Goal: Task Accomplishment & Management: Use online tool/utility

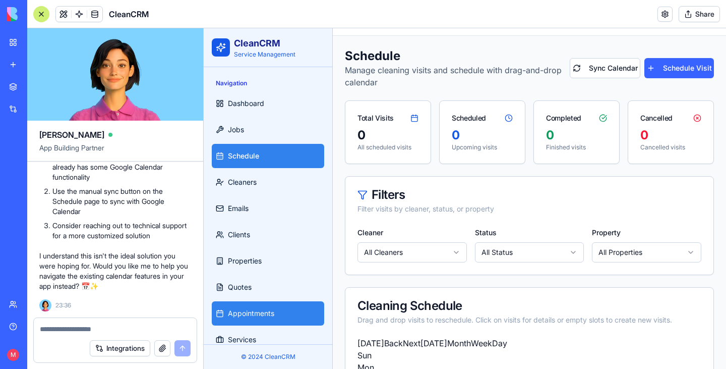
scroll to position [16, 0]
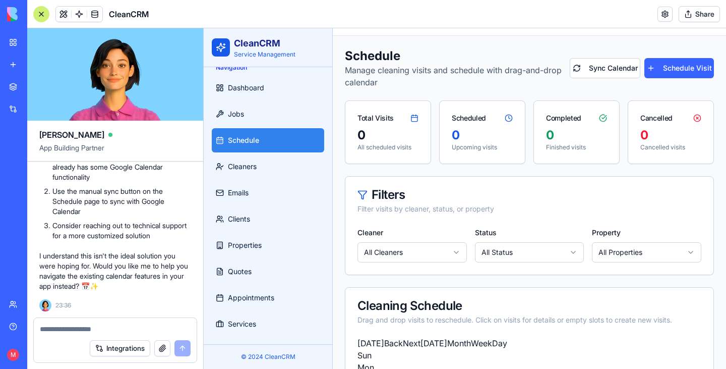
click at [14, 21] on img at bounding box center [38, 14] width 63 height 14
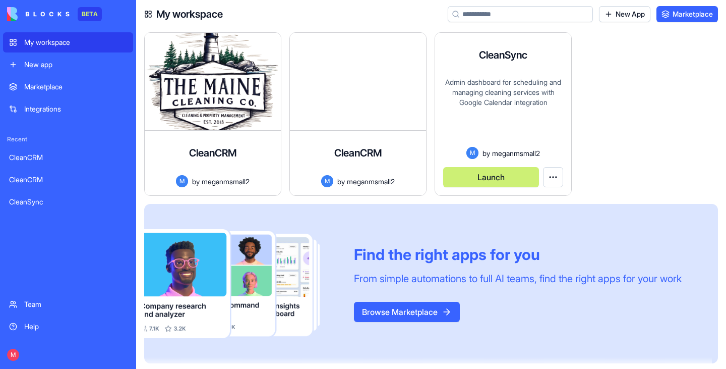
click at [489, 183] on button "Launch" at bounding box center [491, 177] width 96 height 20
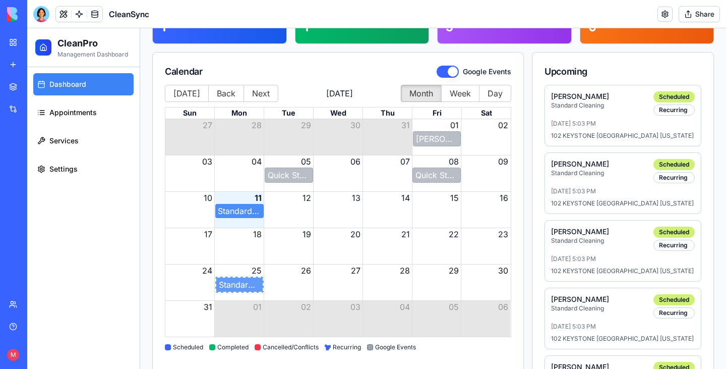
scroll to position [48, 0]
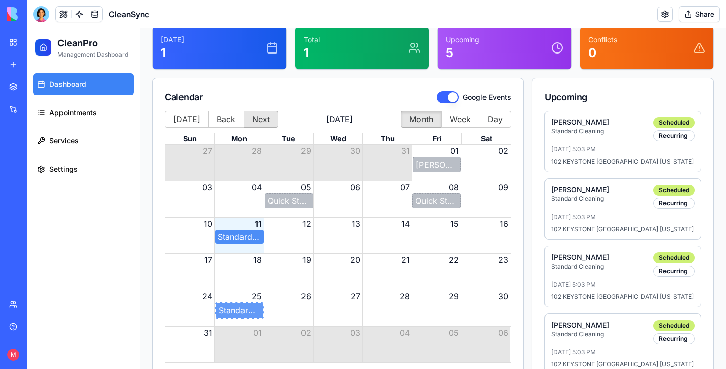
click at [270, 116] on button "Next" at bounding box center [261, 118] width 35 height 17
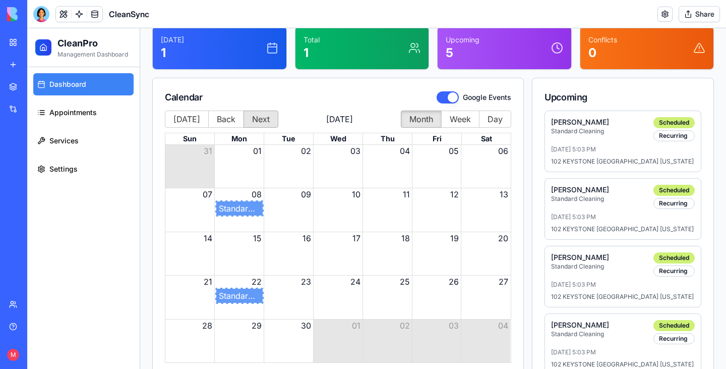
click at [270, 116] on button "Next" at bounding box center [261, 118] width 35 height 17
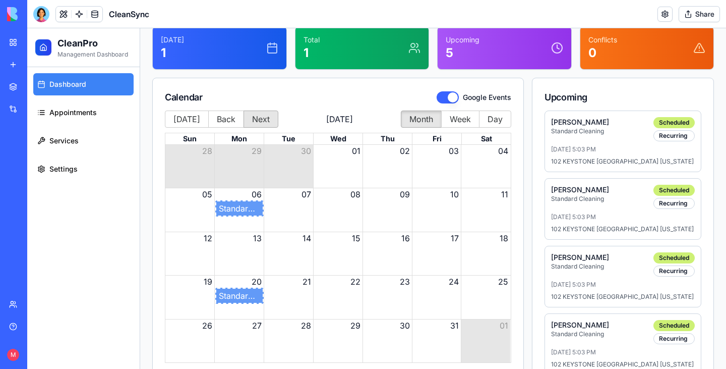
click at [270, 116] on button "Next" at bounding box center [261, 118] width 35 height 17
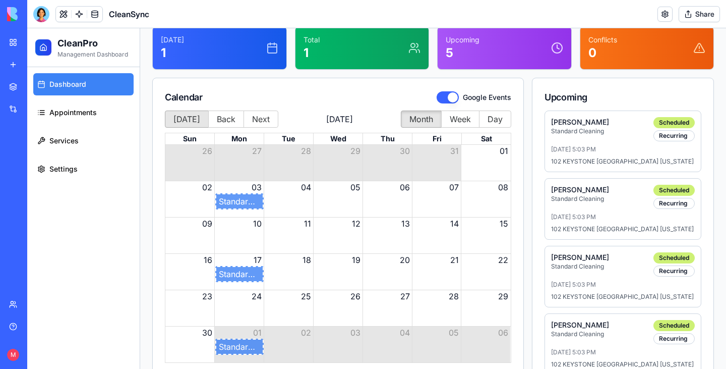
click at [190, 111] on button "[DATE]" at bounding box center [187, 118] width 44 height 17
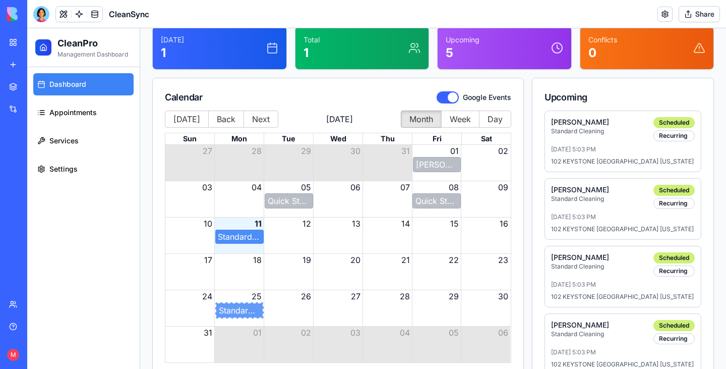
click at [244, 234] on div "Standard Cleaning - [PERSON_NAME]" at bounding box center [239, 236] width 43 height 12
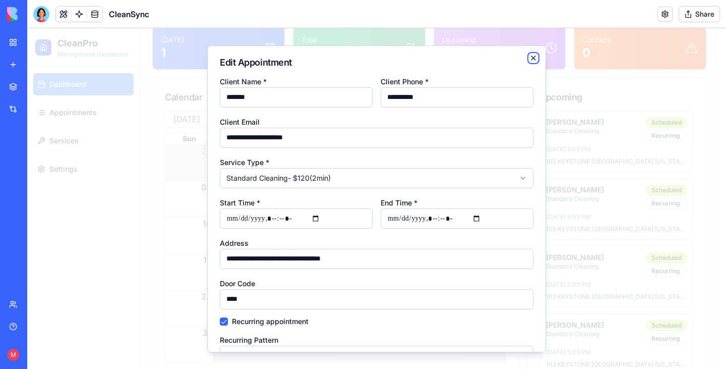
click at [530, 61] on icon "button" at bounding box center [534, 58] width 8 height 8
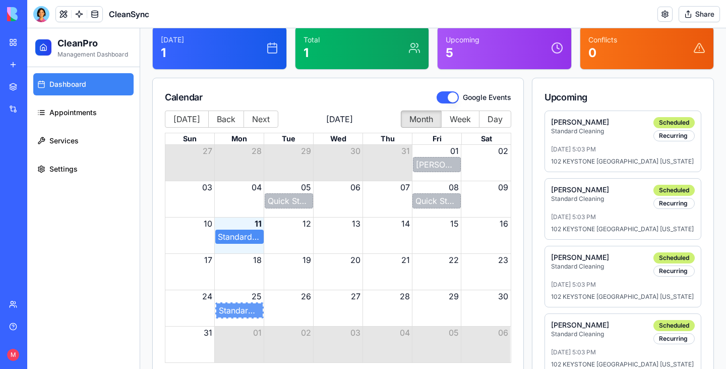
click at [597, 131] on p "Standard Cleaning" at bounding box center [580, 131] width 58 height 8
click at [96, 106] on link "Appointments" at bounding box center [83, 112] width 100 height 22
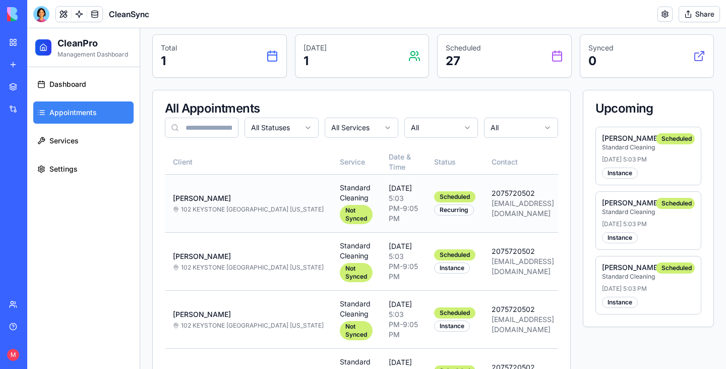
click at [233, 203] on p "[PERSON_NAME]" at bounding box center [248, 198] width 151 height 10
click at [110, 143] on link "Services" at bounding box center [83, 141] width 100 height 22
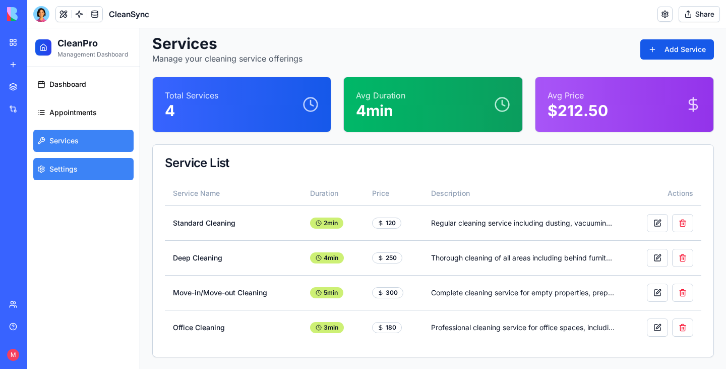
click at [77, 172] on link "Settings" at bounding box center [83, 169] width 100 height 22
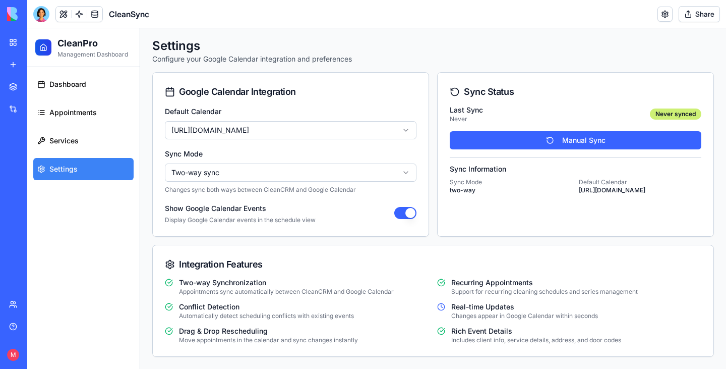
scroll to position [3, 0]
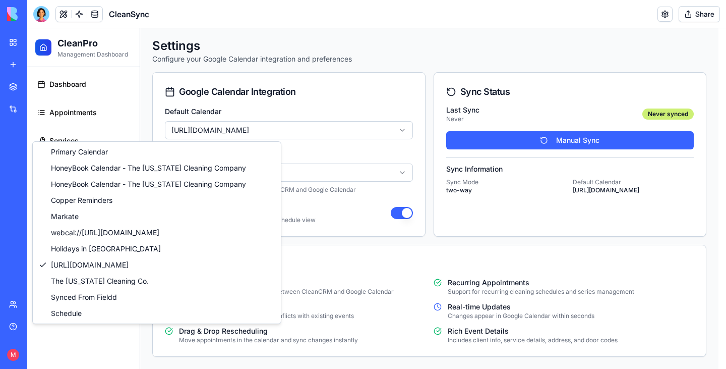
click at [303, 125] on html "CleanPro Management Dashboard Dashboard Appointments Services Settings Toggle S…" at bounding box center [376, 197] width 699 height 343
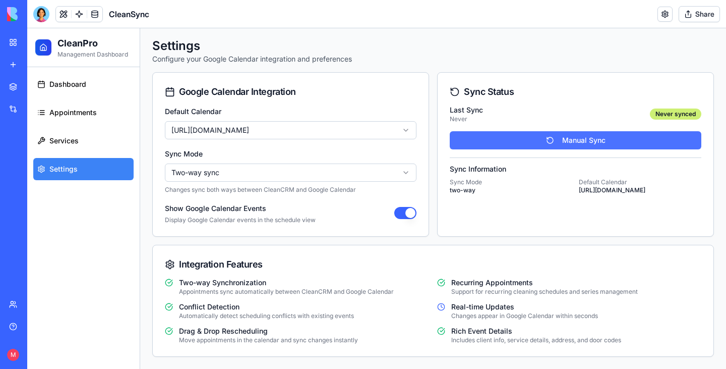
click at [522, 138] on button "Manual Sync" at bounding box center [576, 140] width 252 height 18
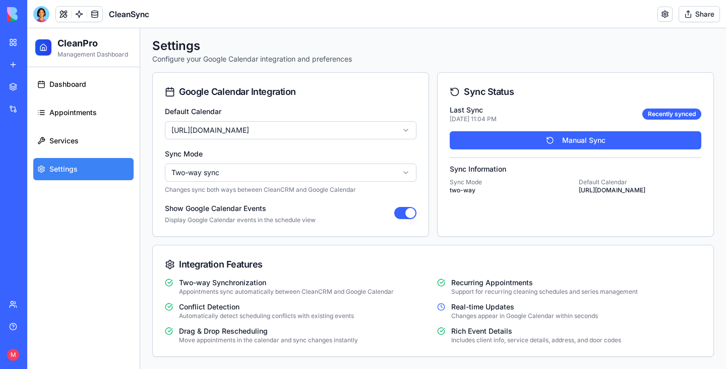
scroll to position [10, 0]
click at [71, 108] on span "Appointments" at bounding box center [72, 112] width 47 height 10
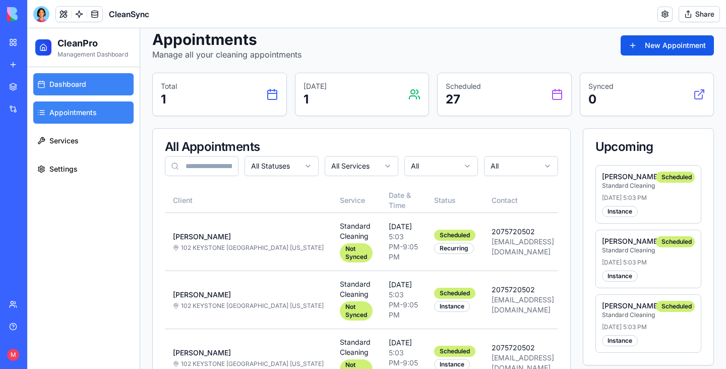
click at [81, 84] on span "Dashboard" at bounding box center [67, 84] width 37 height 10
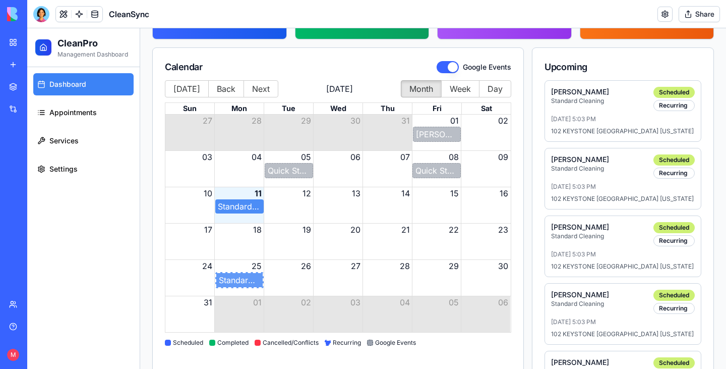
scroll to position [71, 0]
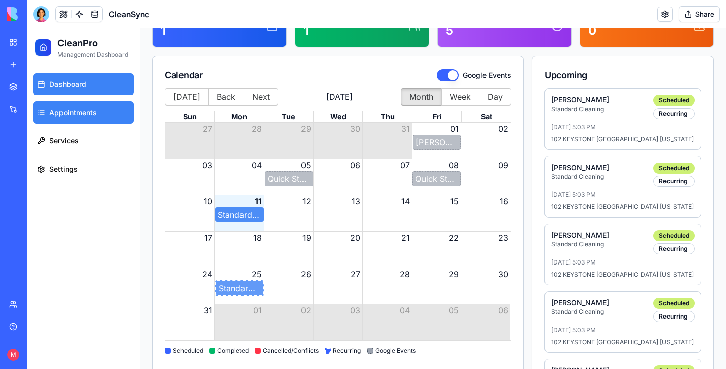
click at [54, 113] on span "Appointments" at bounding box center [72, 112] width 47 height 10
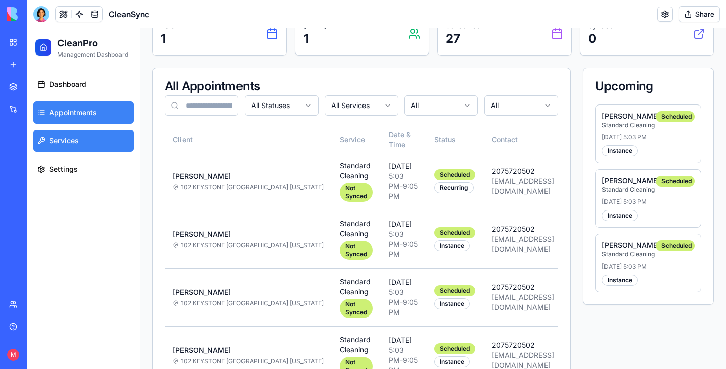
click at [79, 144] on span "Services" at bounding box center [63, 141] width 29 height 10
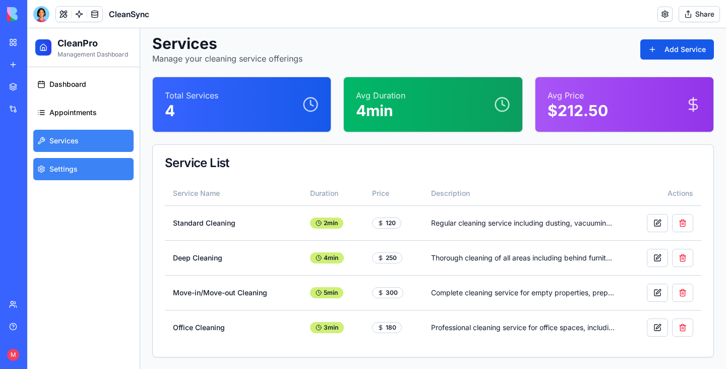
click at [77, 167] on link "Settings" at bounding box center [83, 169] width 100 height 22
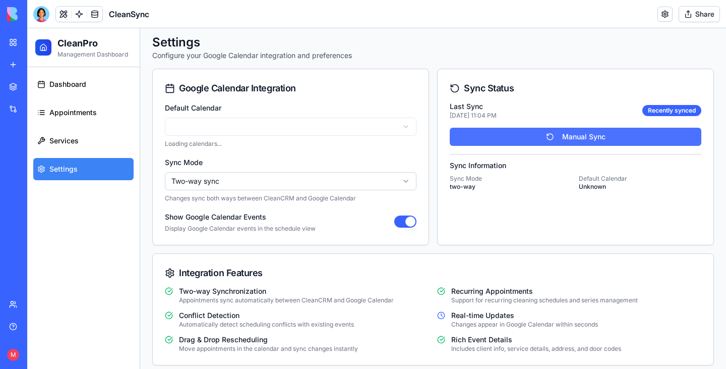
click at [566, 139] on button "Manual Sync" at bounding box center [576, 137] width 252 height 18
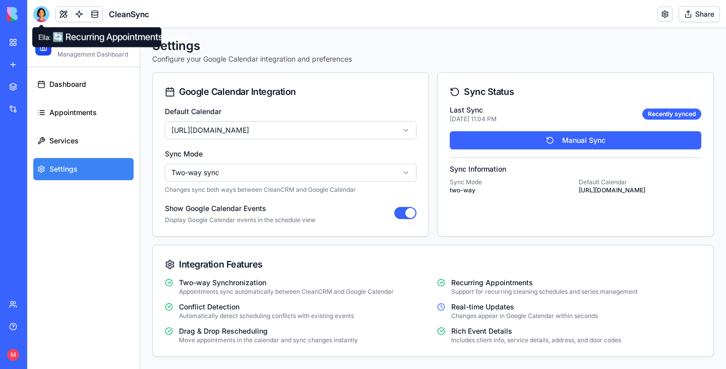
click at [47, 16] on div at bounding box center [41, 14] width 16 height 16
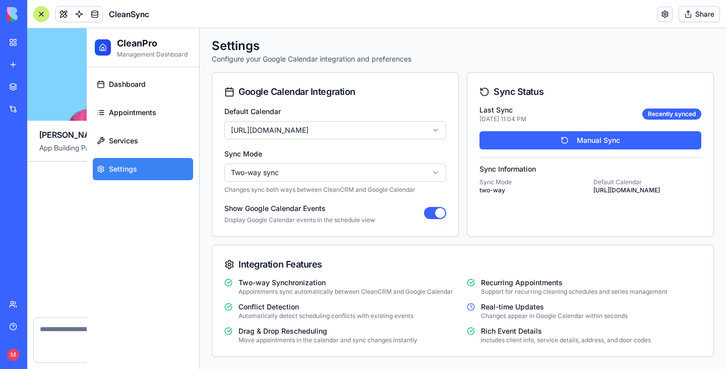
scroll to position [3233, 0]
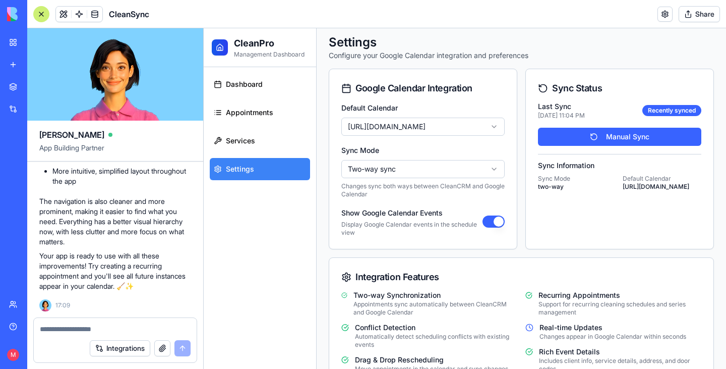
click at [148, 324] on textarea at bounding box center [115, 329] width 151 height 10
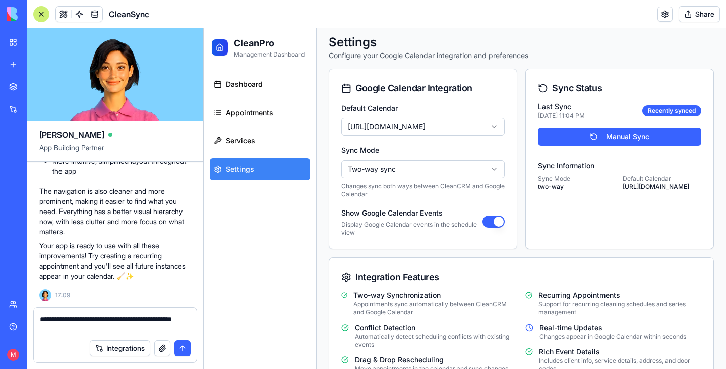
type textarea "**********"
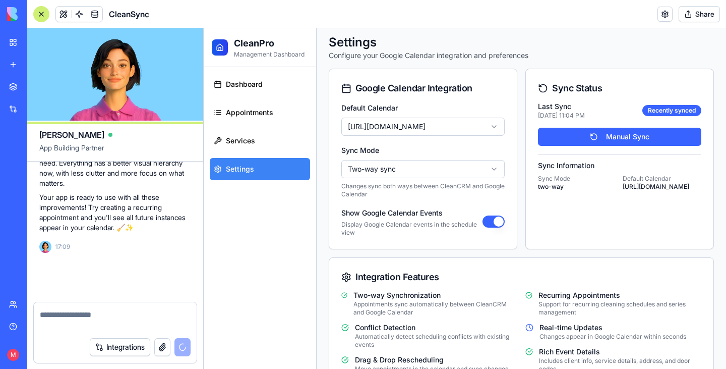
scroll to position [3281, 0]
